Goal: Communication & Community: Connect with others

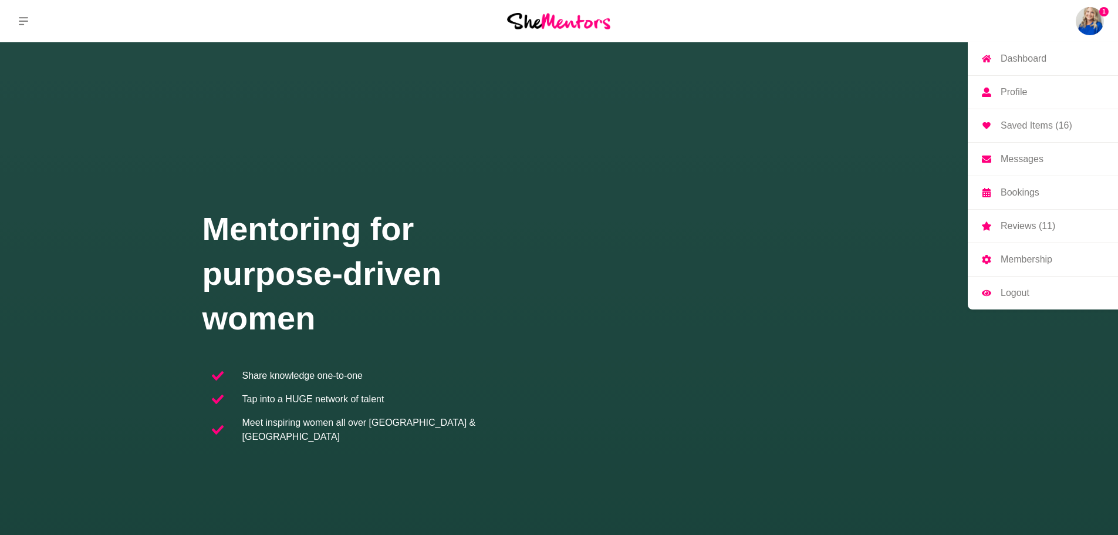
click at [1019, 161] on p "Messages" at bounding box center [1022, 158] width 43 height 9
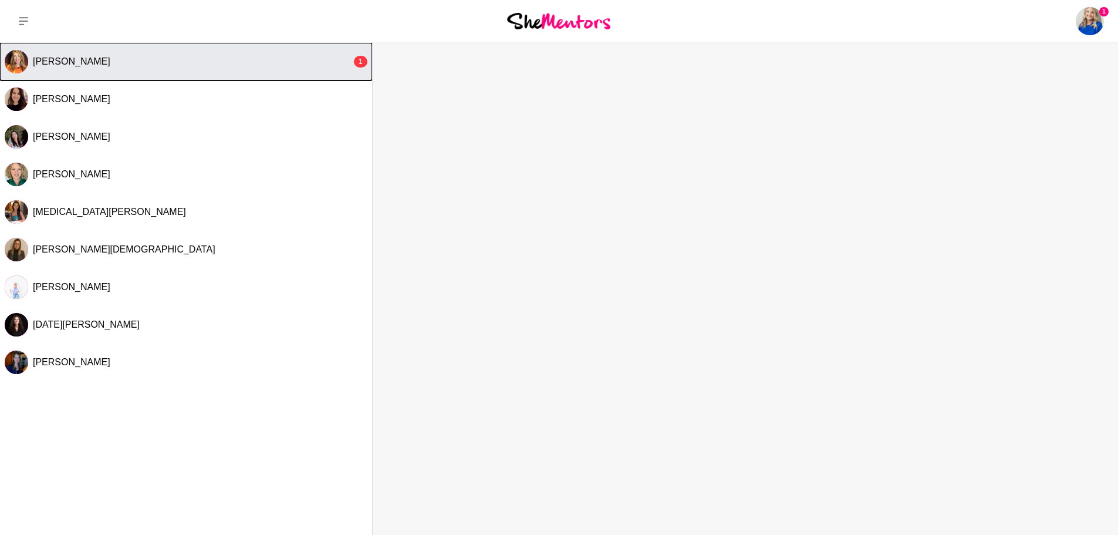
click at [107, 60] on div "[PERSON_NAME]" at bounding box center [192, 62] width 319 height 12
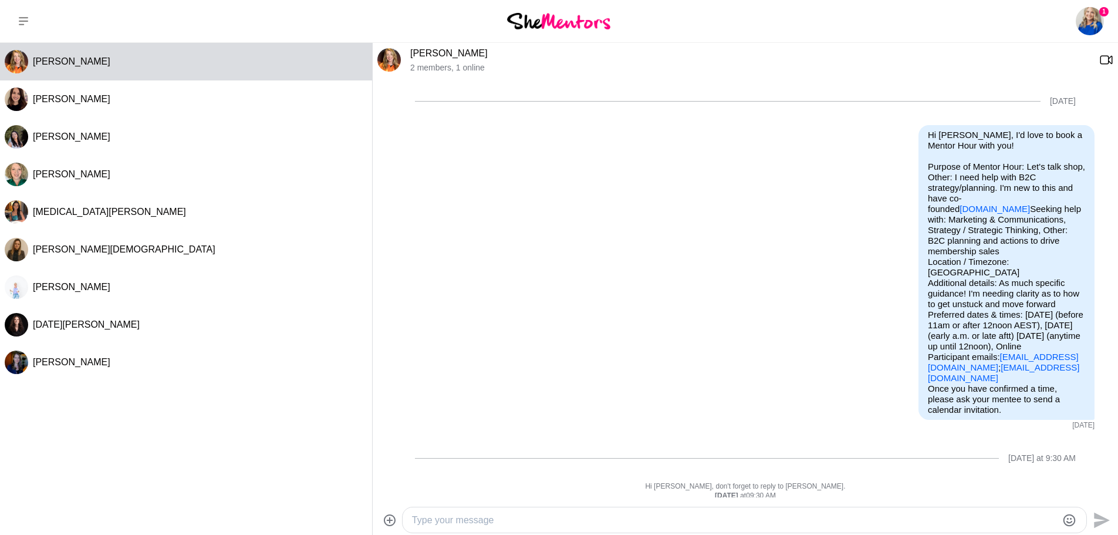
scroll to position [286, 0]
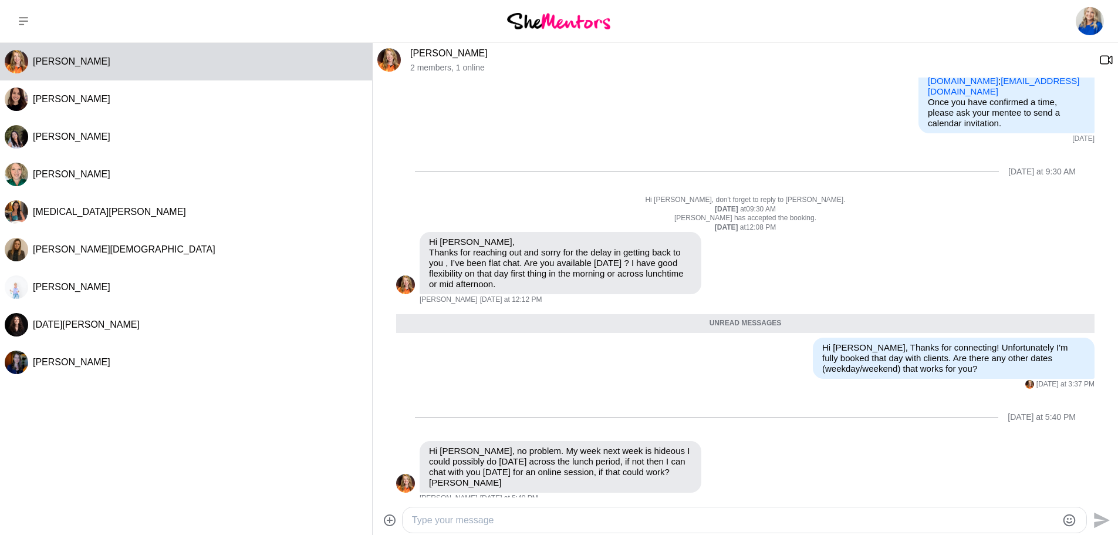
click at [453, 516] on textarea "Type your message" at bounding box center [734, 520] width 645 height 14
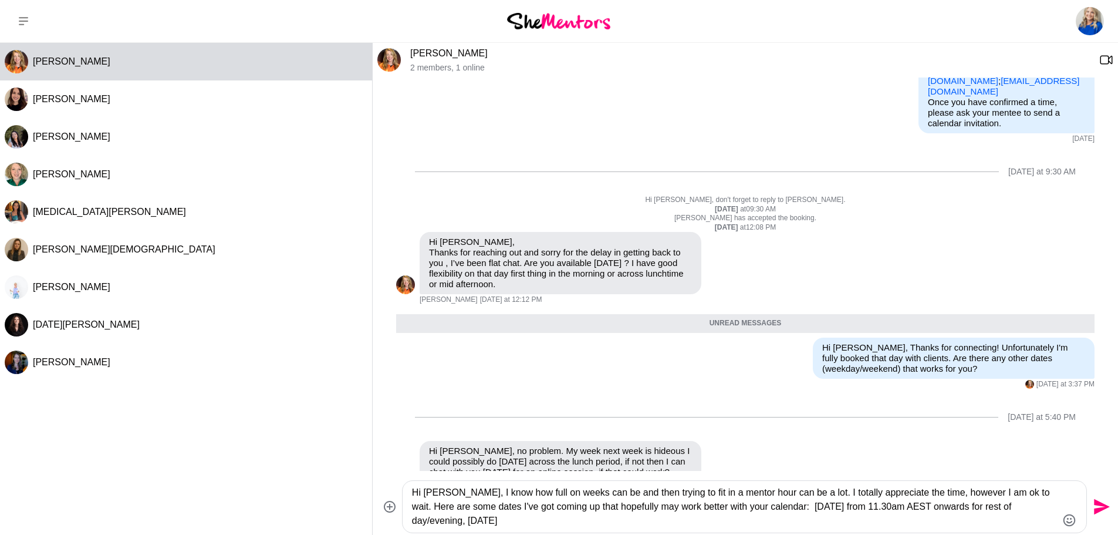
click at [542, 521] on textarea "Hi [PERSON_NAME], I know how full on weeks can be and then trying to fit in a m…" at bounding box center [734, 506] width 645 height 42
click at [772, 506] on textarea "Hi [PERSON_NAME], I know how full on weeks can be and then trying to fit in a m…" at bounding box center [734, 506] width 645 height 42
drag, startPoint x: 930, startPoint y: 493, endPoint x: 808, endPoint y: 495, distance: 121.5
click at [808, 495] on textarea "Hi [PERSON_NAME], I know how full on weeks can be and then trying to fit in a m…" at bounding box center [734, 506] width 645 height 42
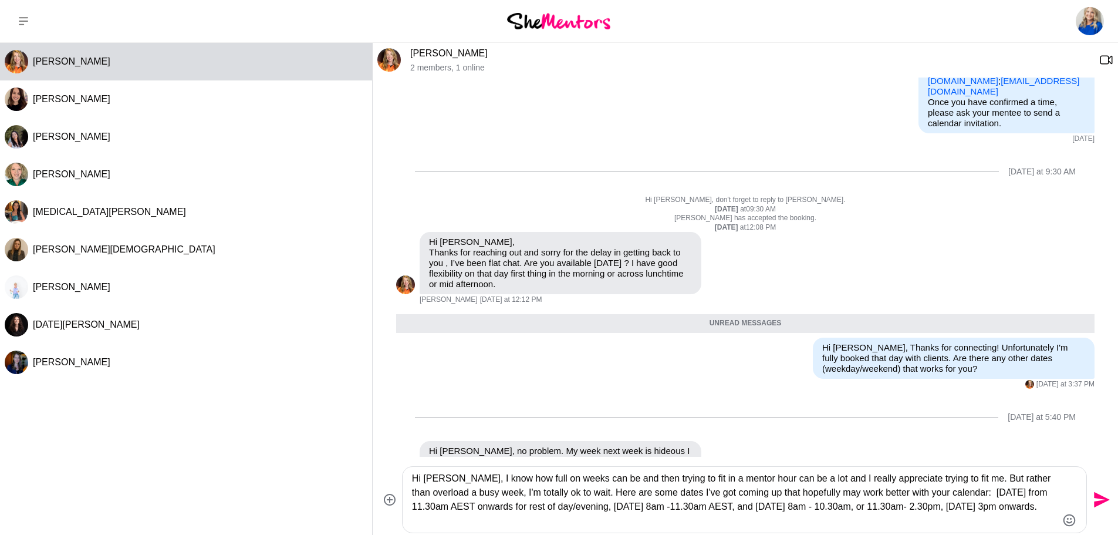
click at [933, 509] on textarea "Hi [PERSON_NAME], I know how full on weeks can be and then trying to fit in a m…" at bounding box center [734, 499] width 645 height 56
click at [979, 489] on textarea "Hi [PERSON_NAME], I know how full on weeks can be and then trying to fit in a m…" at bounding box center [734, 499] width 645 height 56
click at [552, 505] on textarea "Hi [PERSON_NAME], I know how full on weeks can be and then trying to fit in a m…" at bounding box center [734, 499] width 645 height 56
click at [807, 506] on textarea "Hi [PERSON_NAME], I know how full on weeks can be and then trying to fit in a m…" at bounding box center [734, 499] width 645 height 56
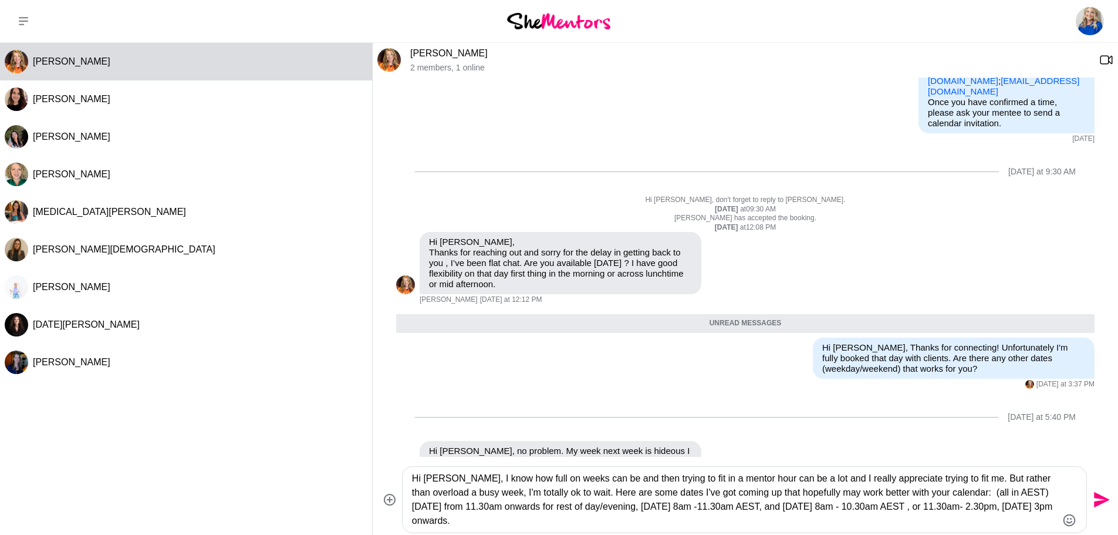
click at [807, 506] on textarea "Hi [PERSON_NAME], I know how full on weeks can be and then trying to fit in a m…" at bounding box center [734, 499] width 645 height 56
click at [967, 505] on textarea "Hi [PERSON_NAME], I know how full on weeks can be and then trying to fit in a m…" at bounding box center [734, 499] width 645 height 56
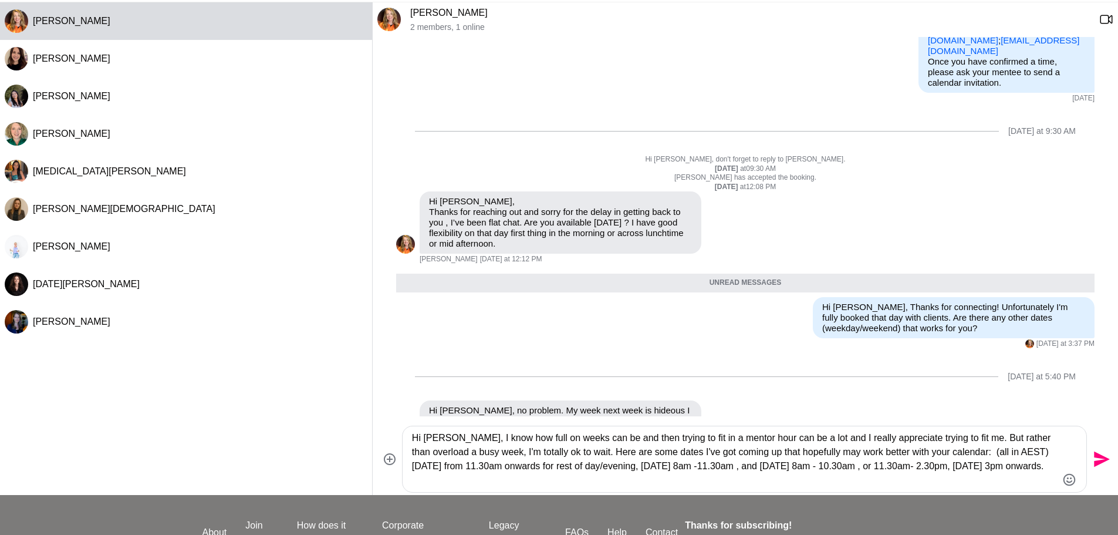
scroll to position [59, 0]
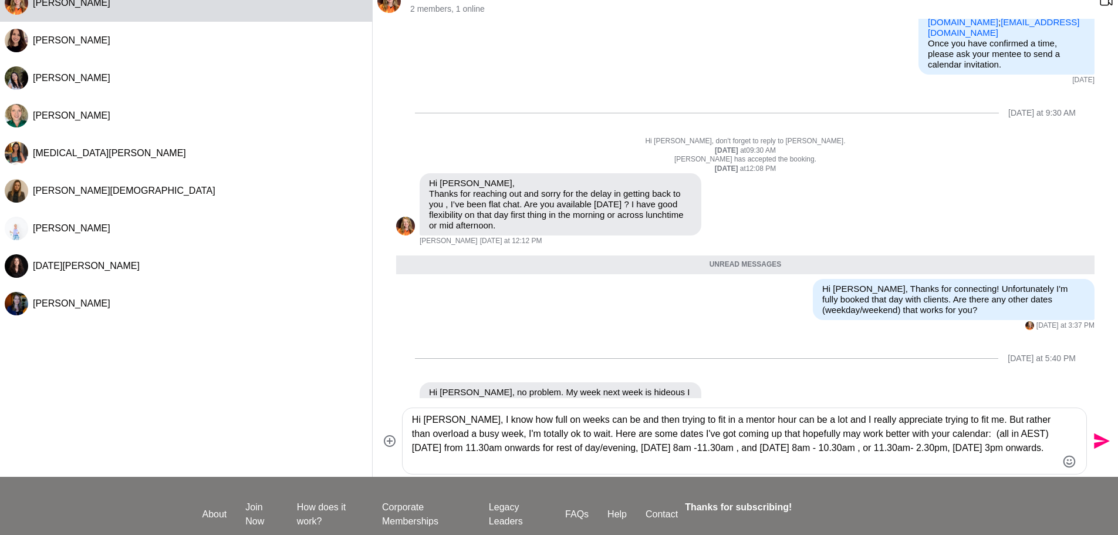
click at [558, 456] on textarea "Hi [PERSON_NAME], I know how full on weeks can be and then trying to fit in a m…" at bounding box center [734, 441] width 645 height 56
type textarea "Hi [PERSON_NAME], I know how full on weeks can be and then trying to fit in a m…"
click at [413, 448] on textarea "Hi [PERSON_NAME], I know how full on weeks can be and then trying to fit in a m…" at bounding box center [734, 441] width 645 height 56
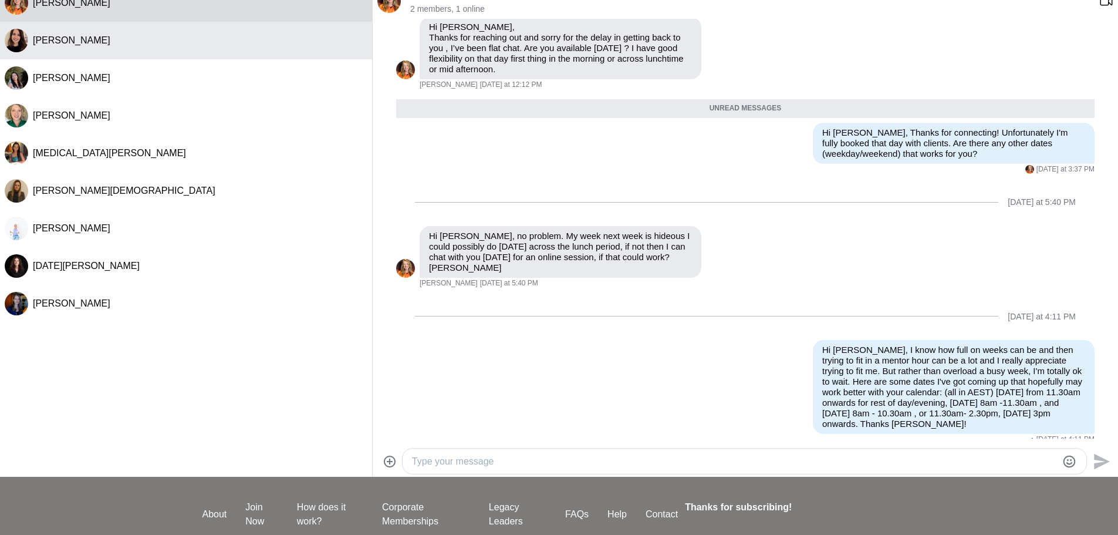
scroll to position [0, 0]
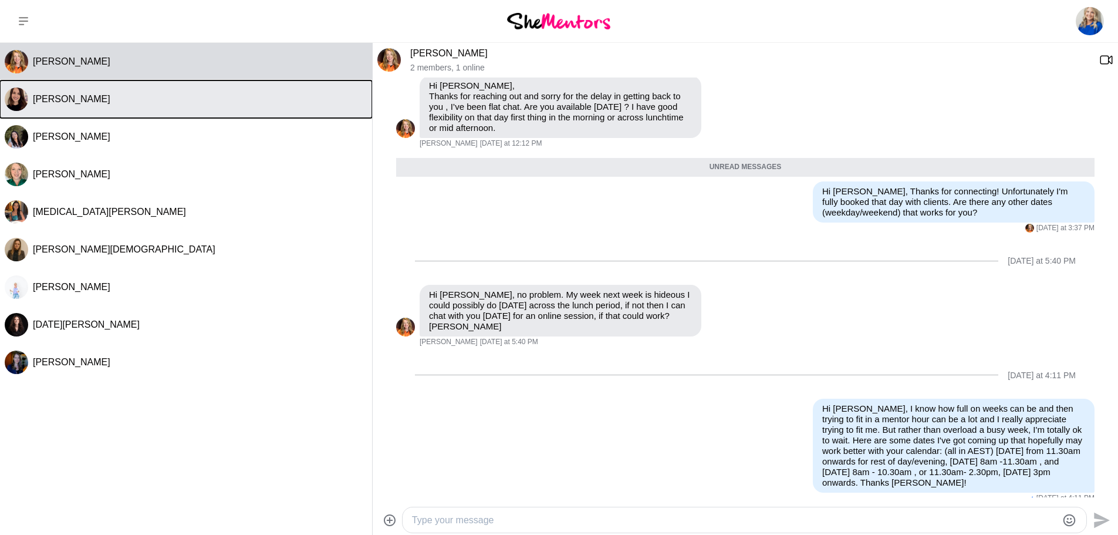
click at [75, 110] on button "[PERSON_NAME]" at bounding box center [186, 99] width 372 height 38
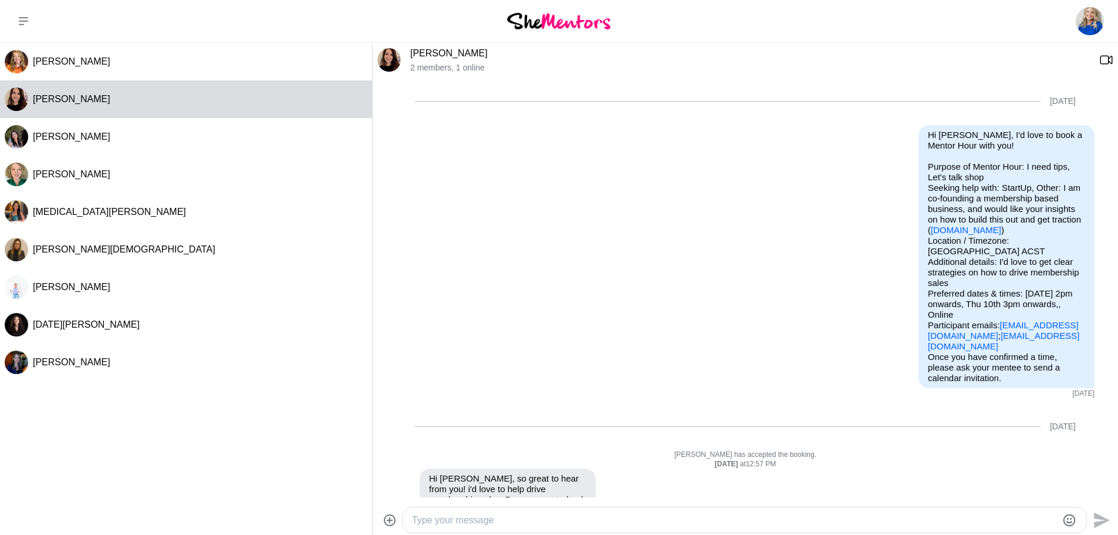
scroll to position [638, 0]
